Goal: Information Seeking & Learning: Learn about a topic

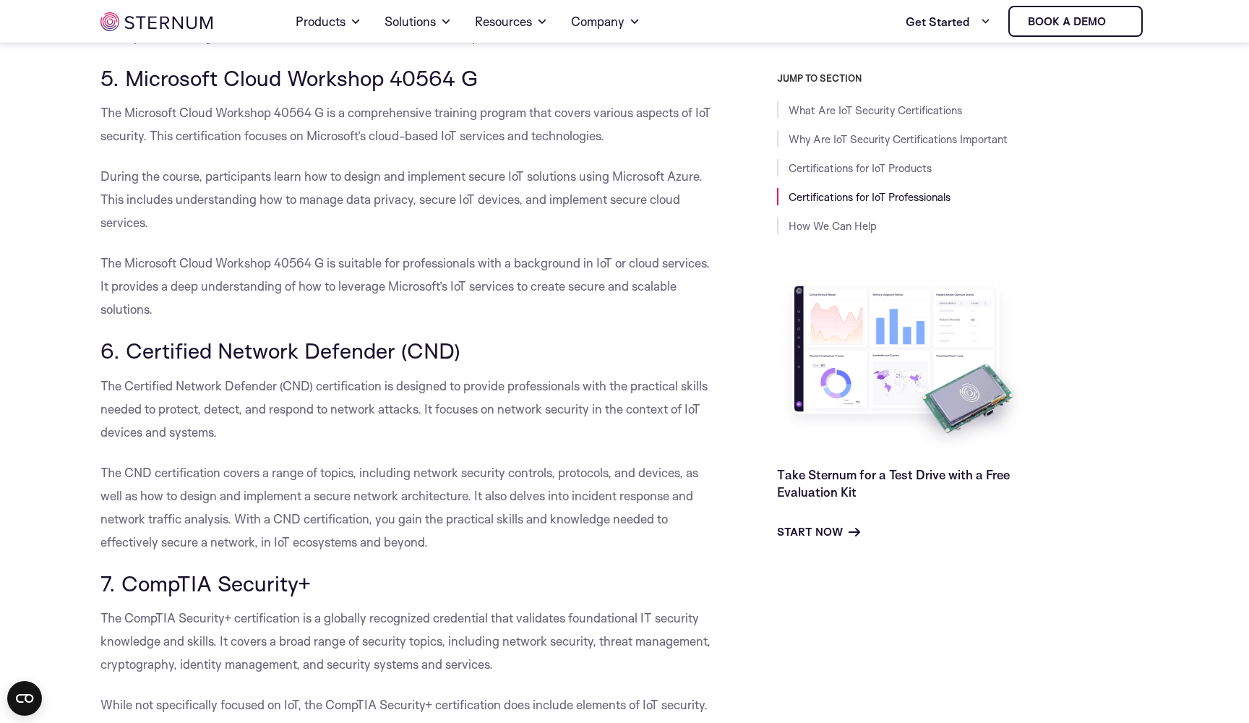
scroll to position [3393, 0]
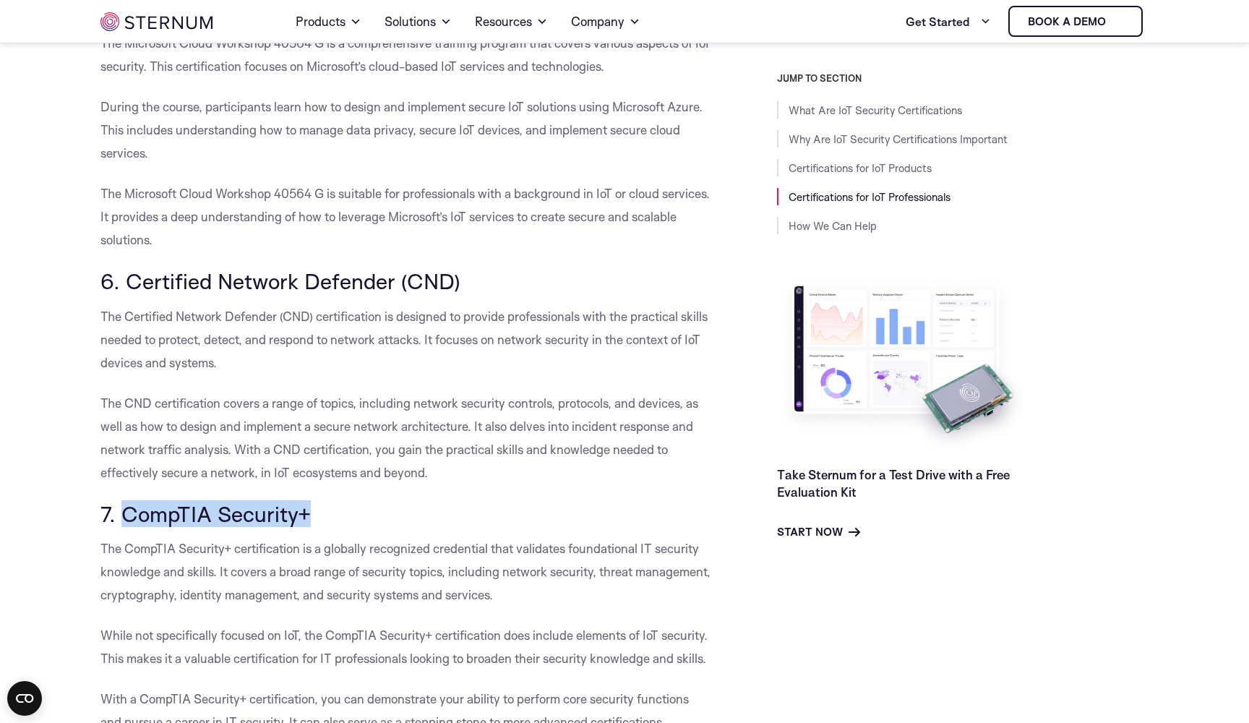
drag, startPoint x: 314, startPoint y: 484, endPoint x: 126, endPoint y: 491, distance: 188.0
click at [126, 502] on h3 "7. CompTIA Security+" at bounding box center [406, 514] width 612 height 25
copy h3 "CompTIA Security+"
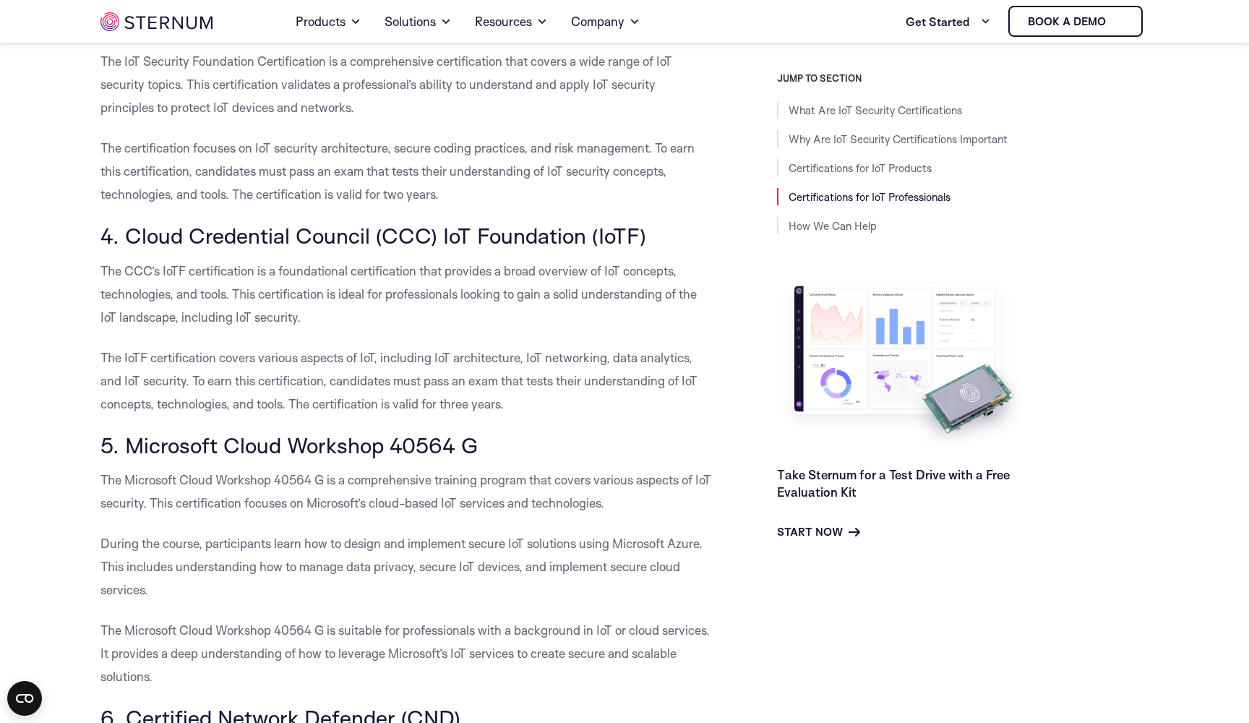
scroll to position [2946, 0]
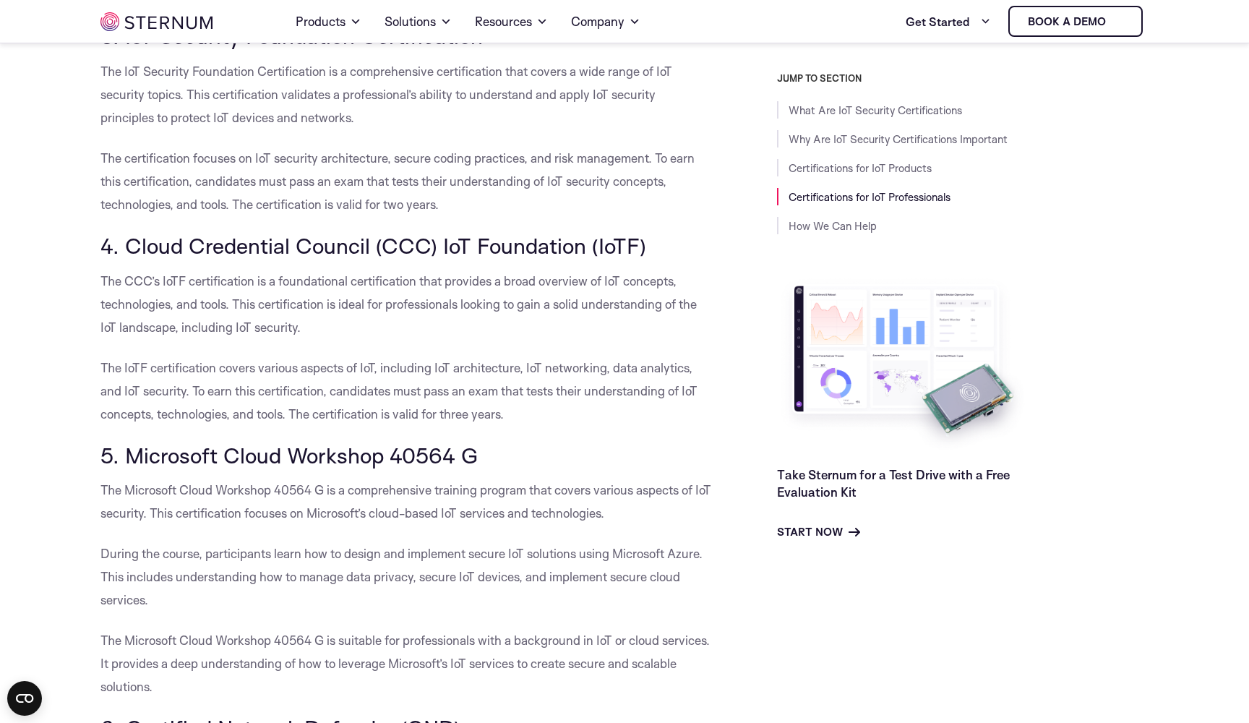
drag, startPoint x: 640, startPoint y: 215, endPoint x: 223, endPoint y: 238, distance: 417.0
click at [223, 238] on div "What Are IoT Security Certifications The Internet of Things (IoT) has revolutio…" at bounding box center [406, 8] width 612 height 5112
drag, startPoint x: 126, startPoint y: 252, endPoint x: 186, endPoint y: 250, distance: 60.8
click at [186, 270] on p "The CCC’s IoTF certification is a foundational certification that provides a br…" at bounding box center [406, 304] width 612 height 69
copy p "CCC’s IoTF"
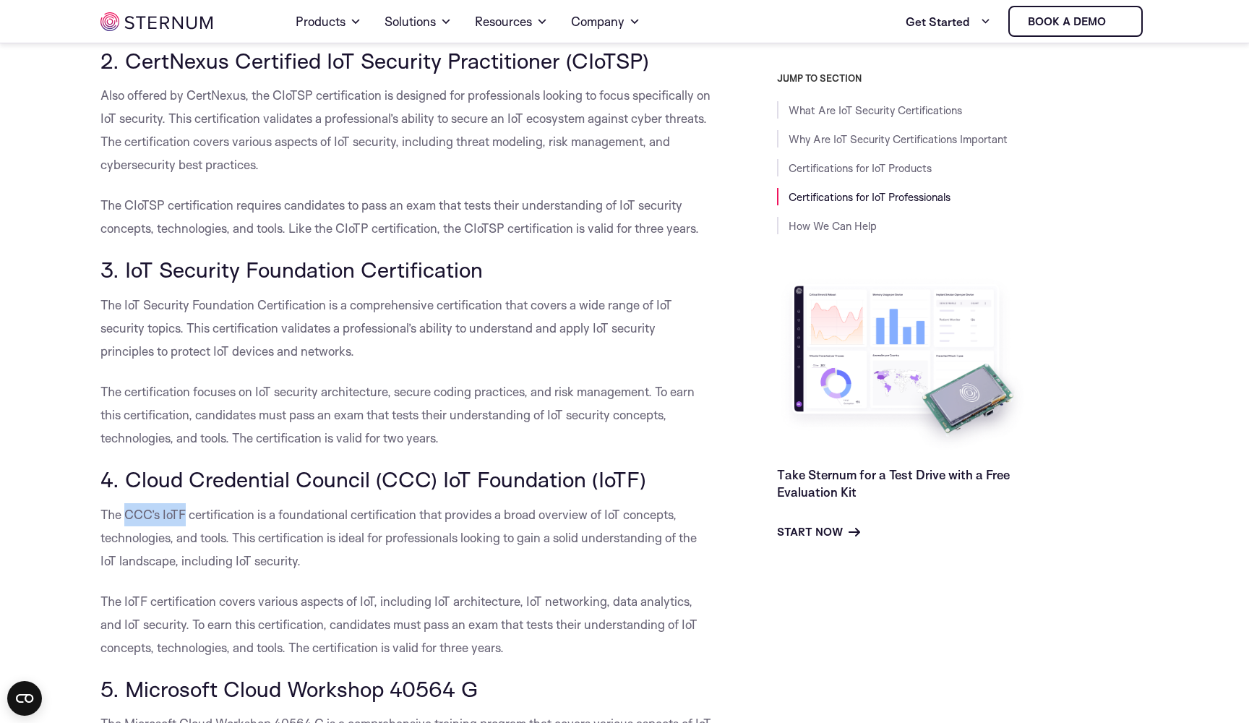
scroll to position [2385, 0]
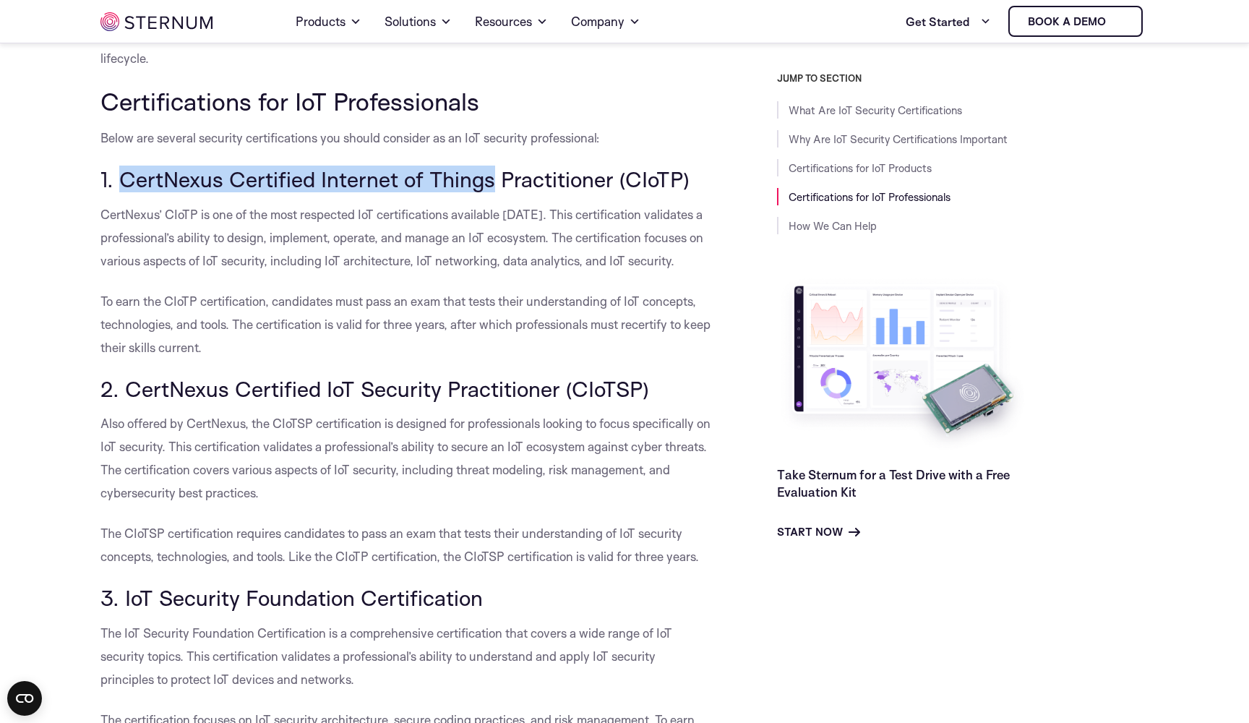
drag, startPoint x: 121, startPoint y: 153, endPoint x: 489, endPoint y: 152, distance: 367.2
click at [489, 167] on h3 "1. CertNexus Certified Internet of Things Practitioner (CIoTP)" at bounding box center [406, 179] width 612 height 25
copy h3 "CertNexus Certified Internet of Things"
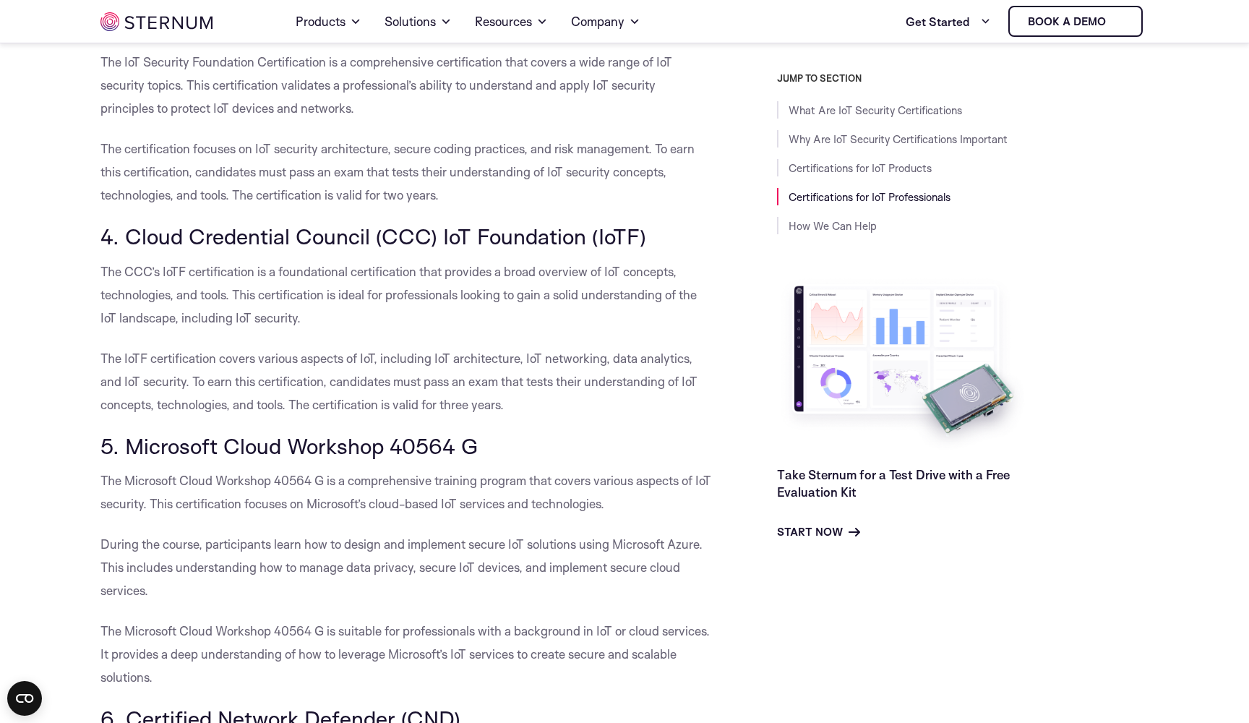
scroll to position [3095, 0]
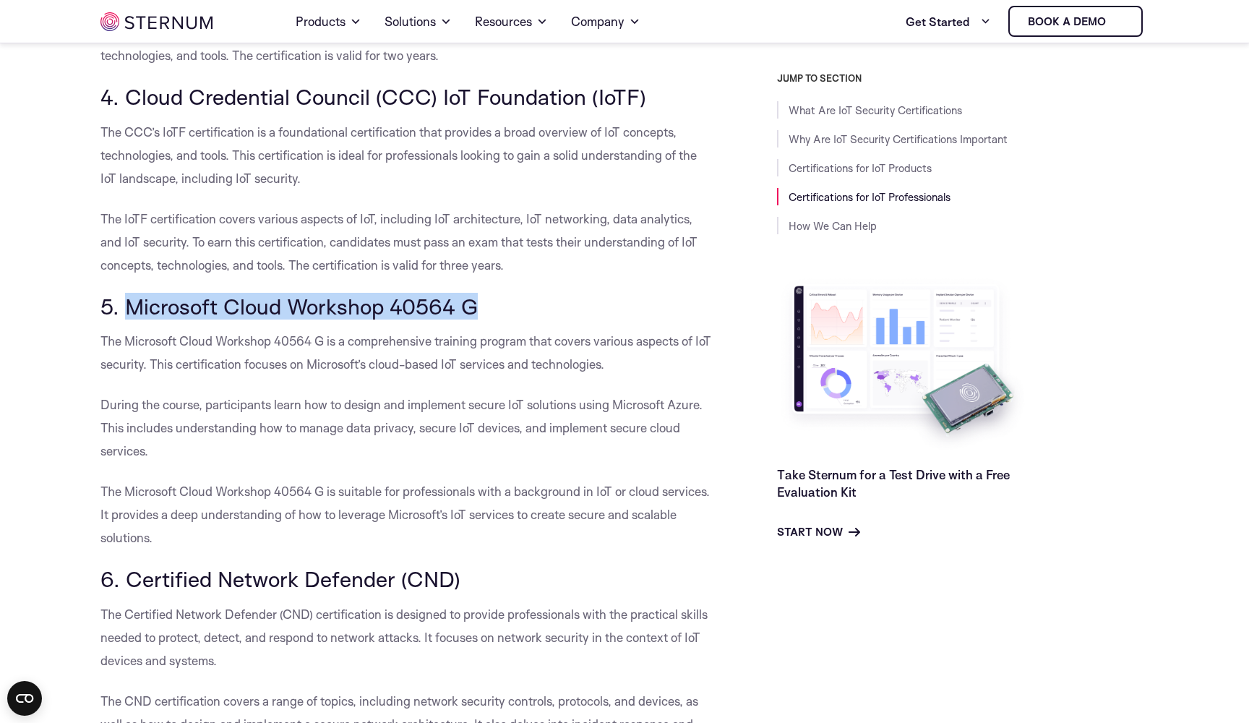
drag, startPoint x: 483, startPoint y: 273, endPoint x: 123, endPoint y: 289, distance: 360.3
click at [123, 294] on h3 "5. Microsoft Cloud Workshop 40564 G" at bounding box center [406, 306] width 612 height 25
copy h3 "Microsoft Cloud Workshop 40564 G"
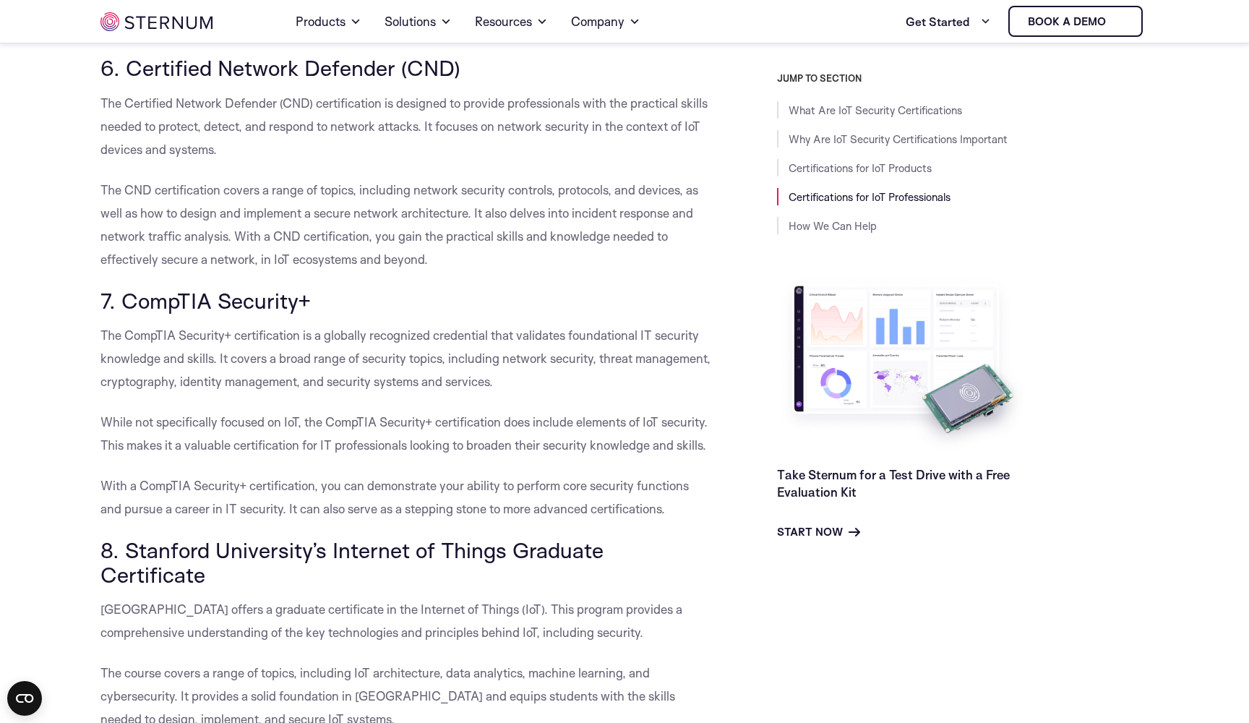
scroll to position [3490, 0]
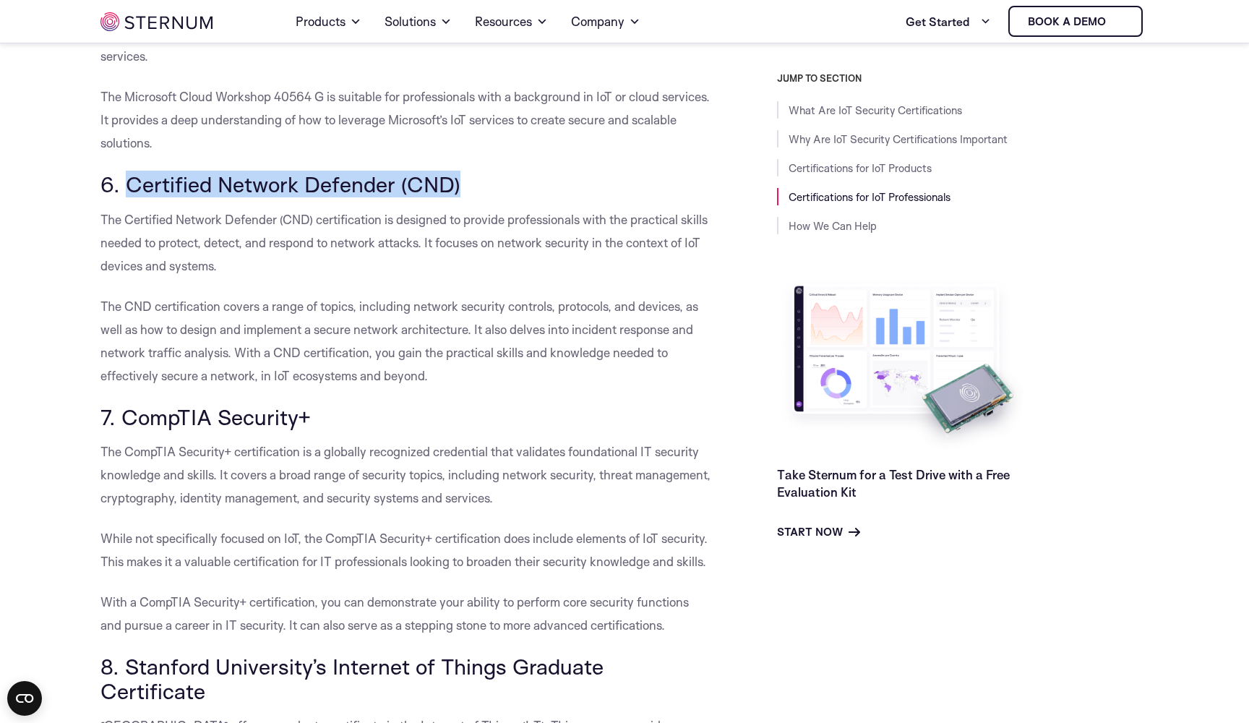
drag, startPoint x: 457, startPoint y: 157, endPoint x: 125, endPoint y: 156, distance: 331.8
click at [125, 172] on h3 "6. Certified Network Defender (CND)" at bounding box center [406, 184] width 612 height 25
copy h3 "Certified Network Defender (CND)"
